Goal: Navigation & Orientation: Find specific page/section

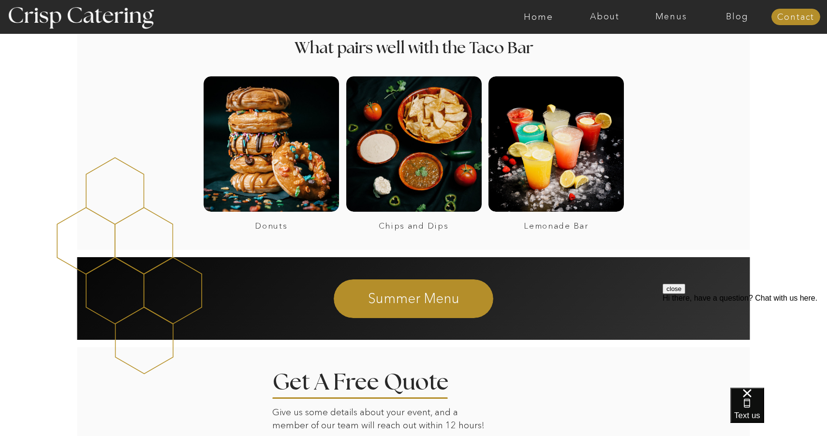
scroll to position [712, 0]
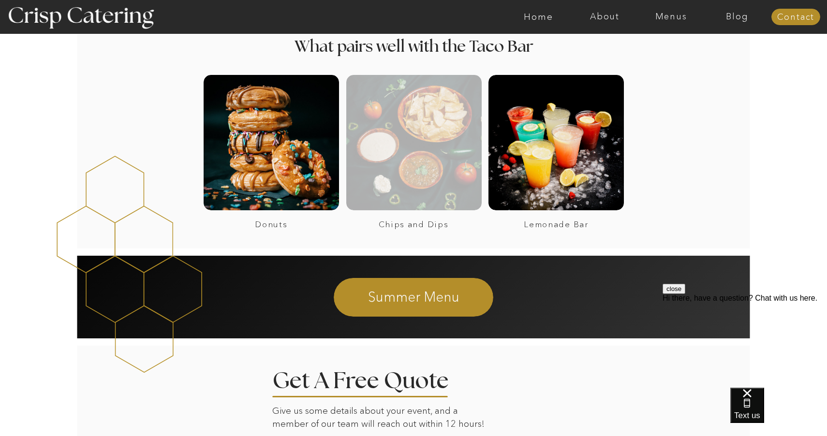
click at [423, 146] on div at bounding box center [413, 142] width 135 height 135
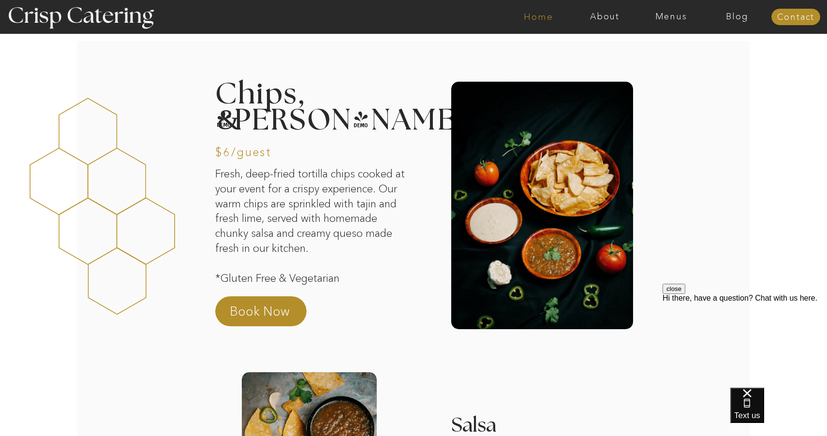
click at [541, 17] on nav "Home" at bounding box center [538, 17] width 66 height 10
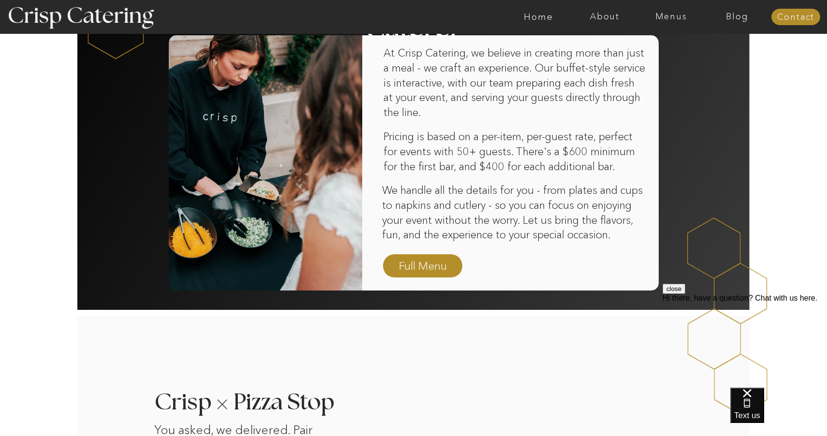
scroll to position [624, 0]
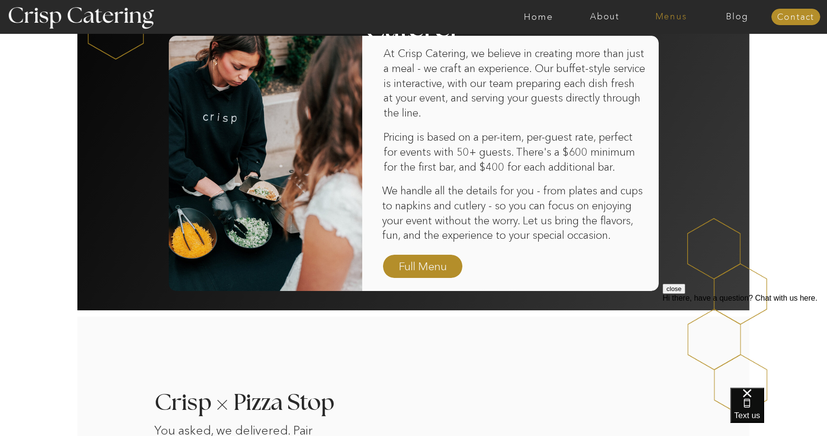
click at [668, 15] on nav "Menus" at bounding box center [671, 17] width 66 height 10
click at [662, 58] on nav "Winter (Sep-Feb)" at bounding box center [669, 56] width 79 height 9
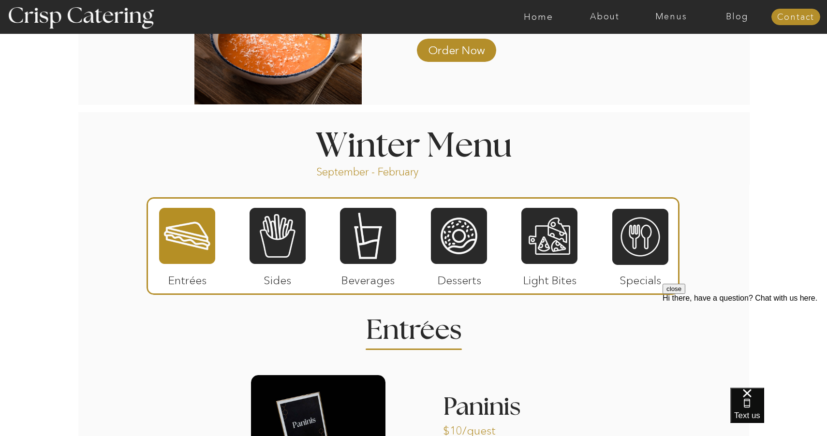
scroll to position [965, 0]
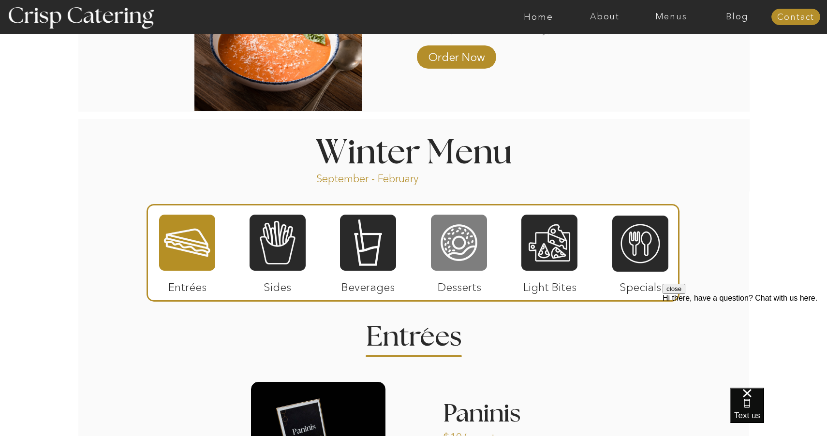
click at [462, 247] on div at bounding box center [459, 243] width 56 height 58
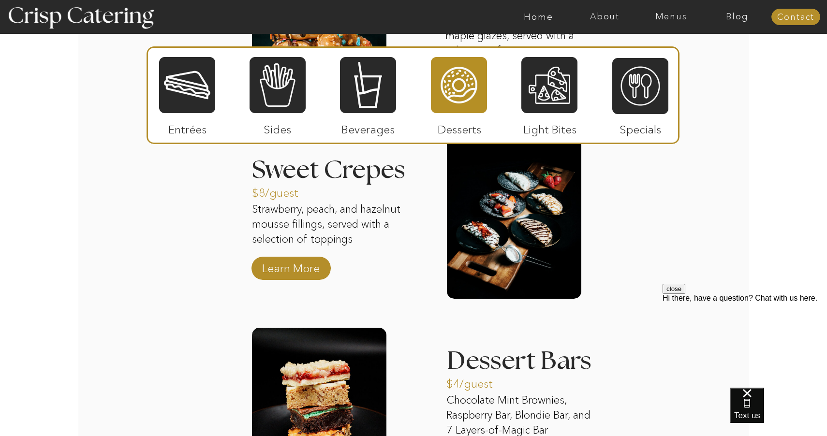
scroll to position [1406, 0]
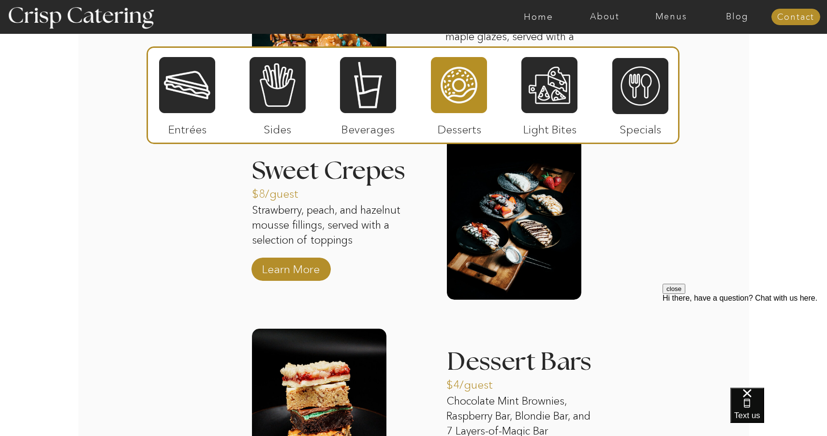
click at [554, 87] on div at bounding box center [549, 85] width 56 height 58
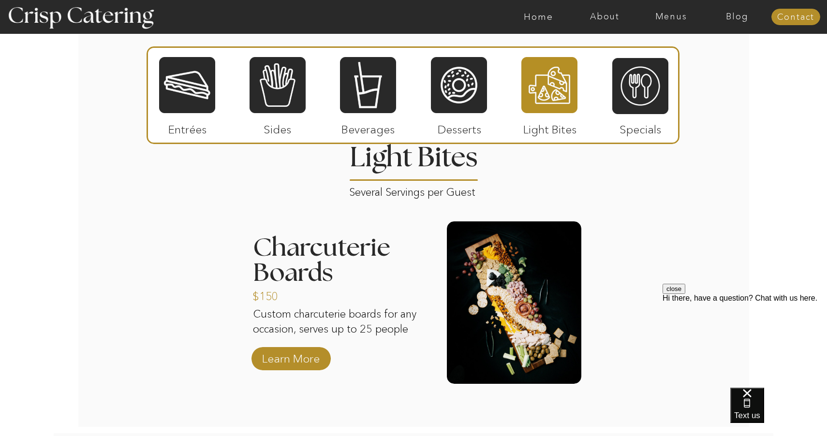
scroll to position [1145, 0]
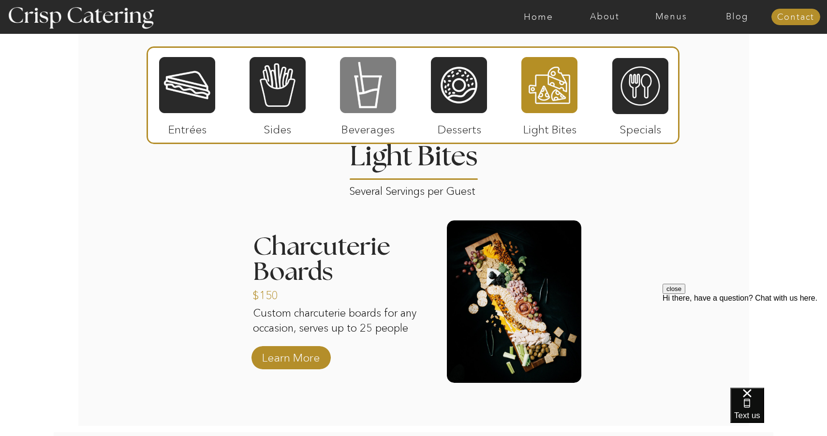
click at [365, 113] on div at bounding box center [368, 85] width 56 height 58
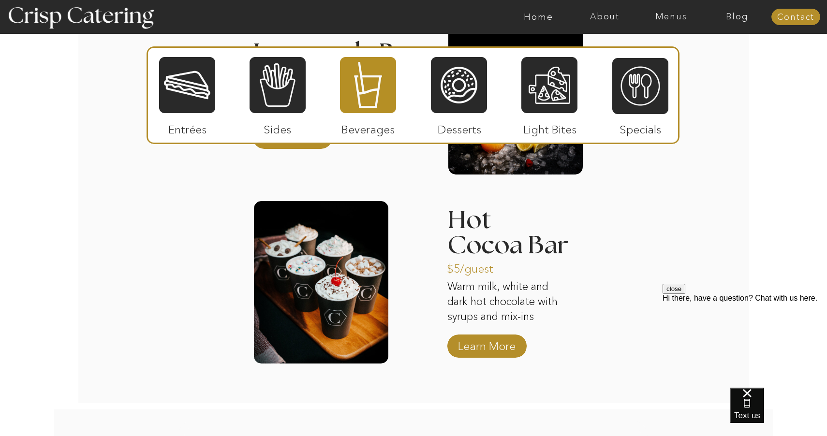
scroll to position [1528, 0]
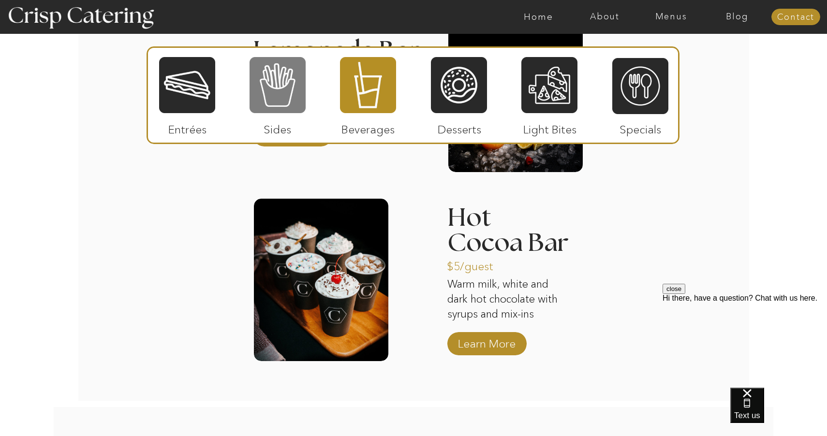
click at [290, 98] on div at bounding box center [277, 85] width 56 height 58
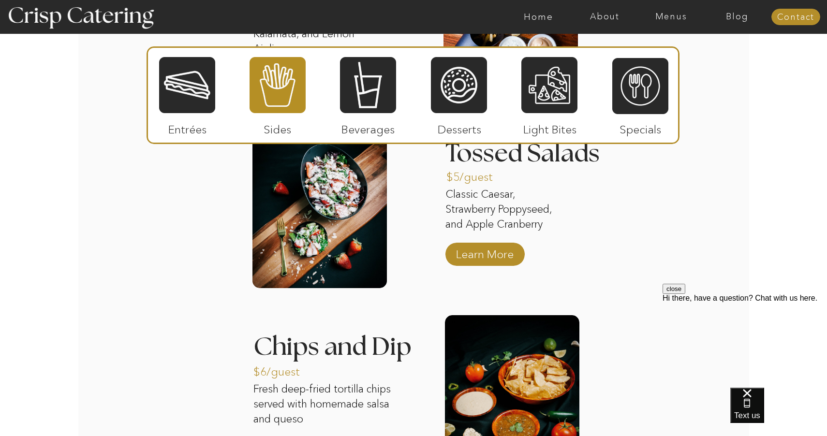
scroll to position [1414, 0]
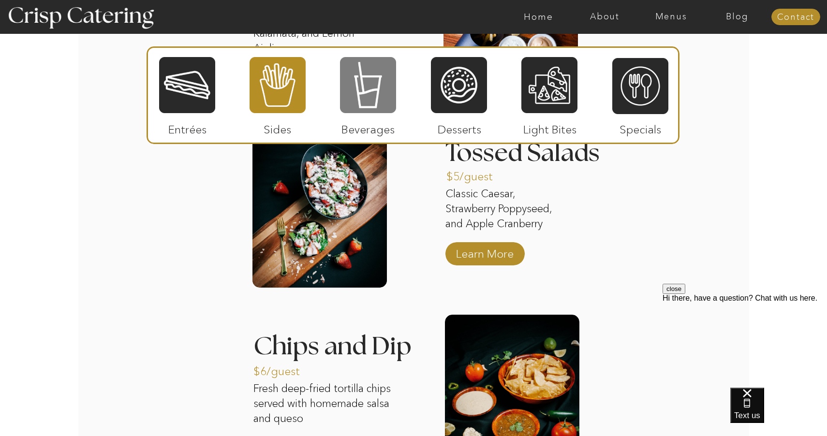
click at [360, 75] on div at bounding box center [368, 85] width 56 height 58
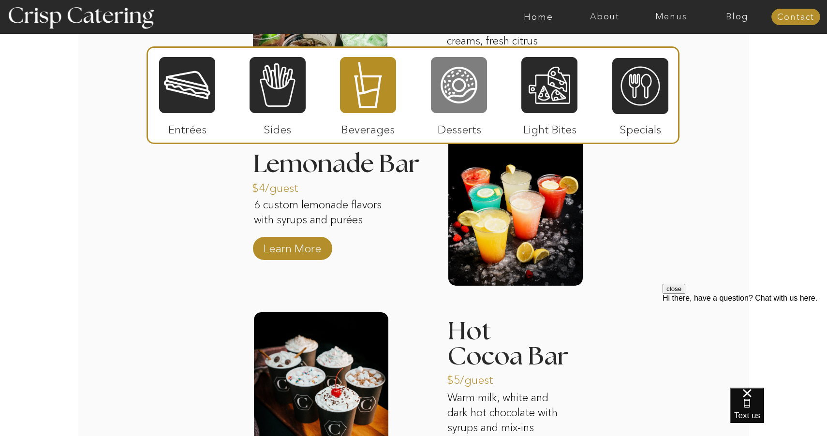
click at [455, 96] on div at bounding box center [459, 85] width 56 height 58
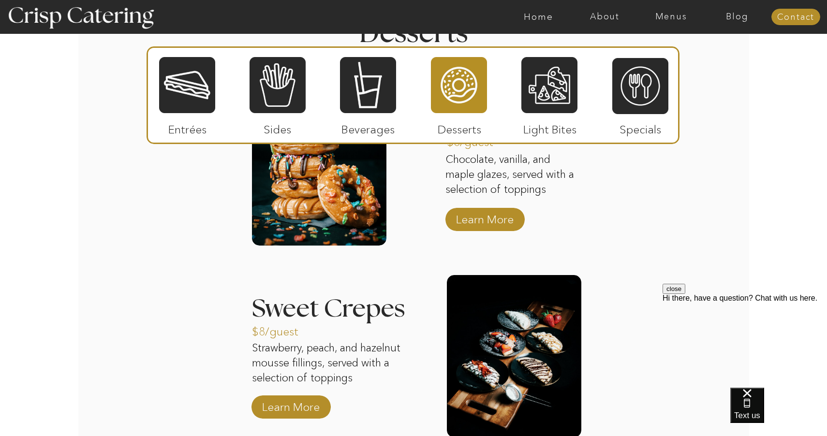
scroll to position [1269, 0]
